Goal: Task Accomplishment & Management: Manage account settings

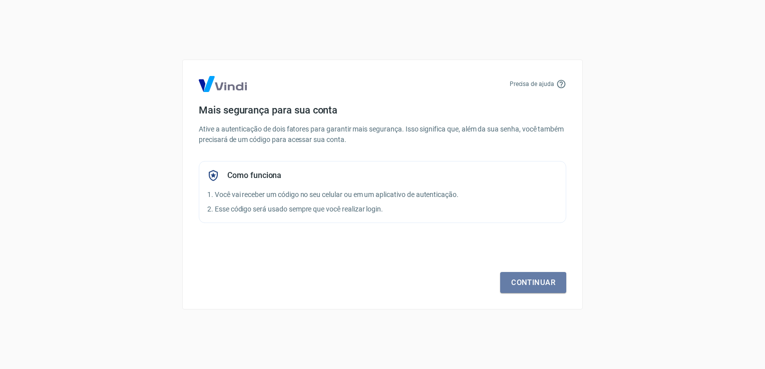
drag, startPoint x: 528, startPoint y: 279, endPoint x: 169, endPoint y: 1, distance: 454.4
click at [528, 279] on link "Continuar" at bounding box center [533, 282] width 66 height 21
